Goal: Register for event/course

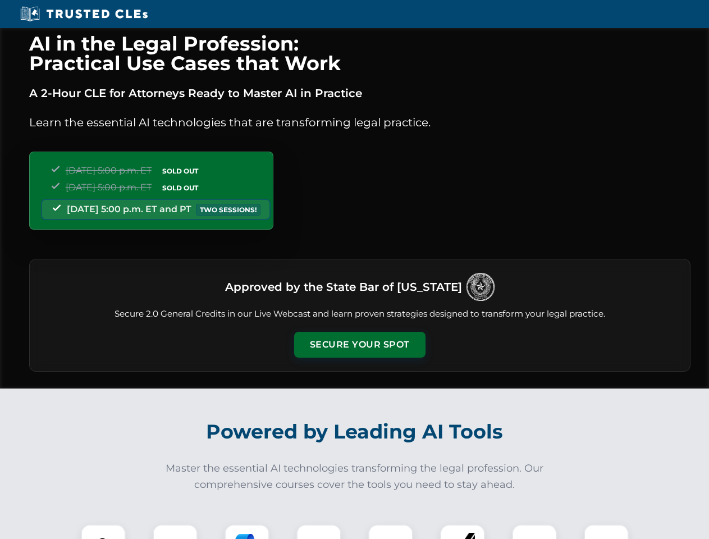
click at [359, 344] on button "Secure Your Spot" at bounding box center [359, 345] width 131 height 26
click at [103, 531] on img at bounding box center [103, 546] width 33 height 33
